Goal: Task Accomplishment & Management: Complete application form

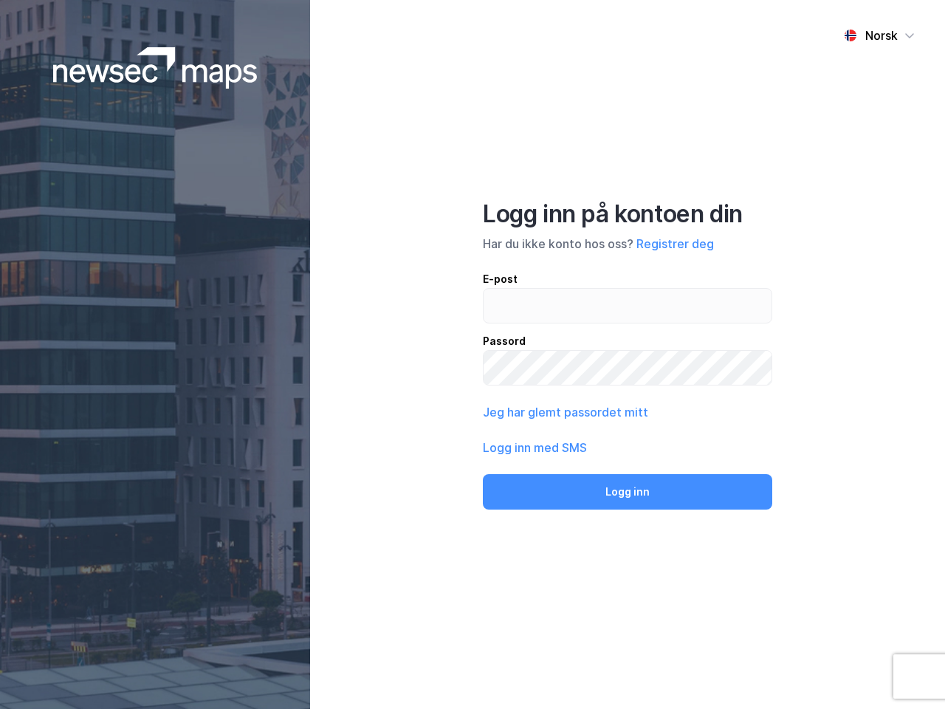
click at [473, 355] on div "Norsk Logg inn på kontoen din Har du ikke konto hos oss? Registrer deg E-post P…" at bounding box center [627, 354] width 635 height 709
click at [155, 68] on img at bounding box center [155, 67] width 205 height 41
click at [880, 35] on div "Norsk" at bounding box center [882, 36] width 33 height 18
click at [675, 244] on button "Registrer deg" at bounding box center [676, 244] width 78 height 18
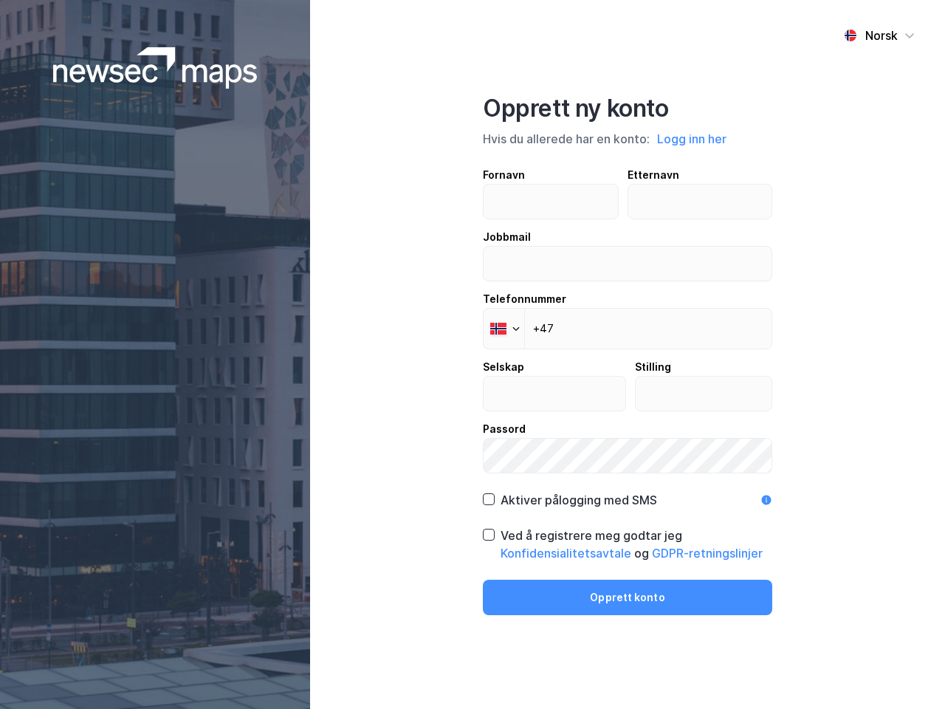
click at [628, 492] on div "Opprett ny konto Hvis du allerede har en konto: Logg inn her Fornavn Etternavn …" at bounding box center [628, 354] width 290 height 521
